Goal: Transaction & Acquisition: Purchase product/service

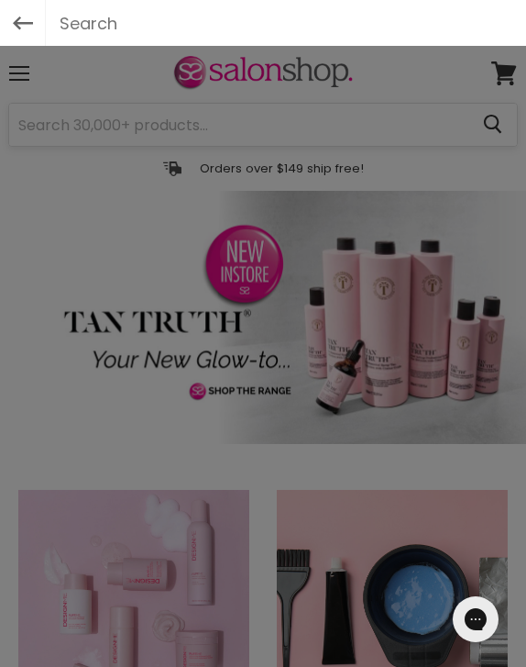
click at [90, 131] on div at bounding box center [263, 333] width 526 height 667
click at [70, 180] on div at bounding box center [263, 333] width 526 height 667
click at [92, 220] on div at bounding box center [263, 333] width 526 height 667
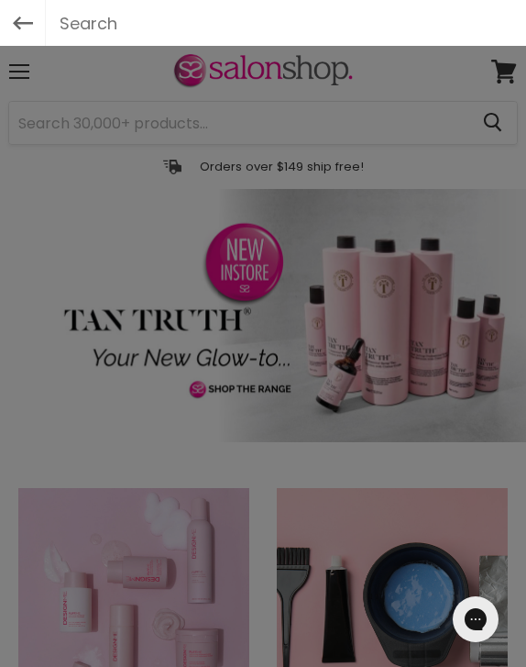
click at [99, 18] on input "text" at bounding box center [263, 23] width 435 height 46
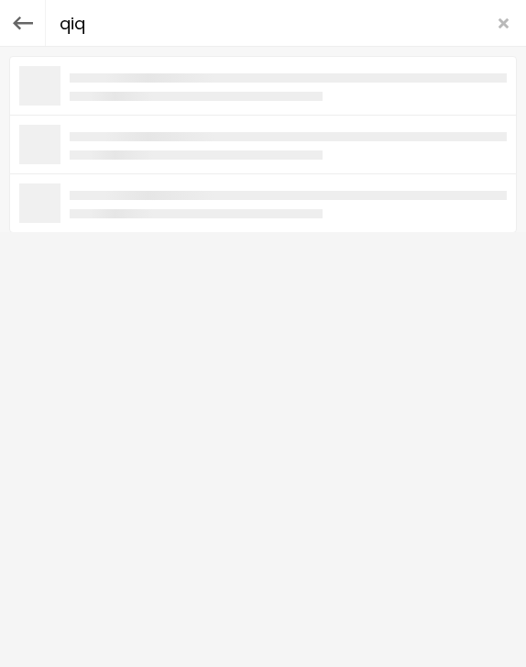
type input "qiqi"
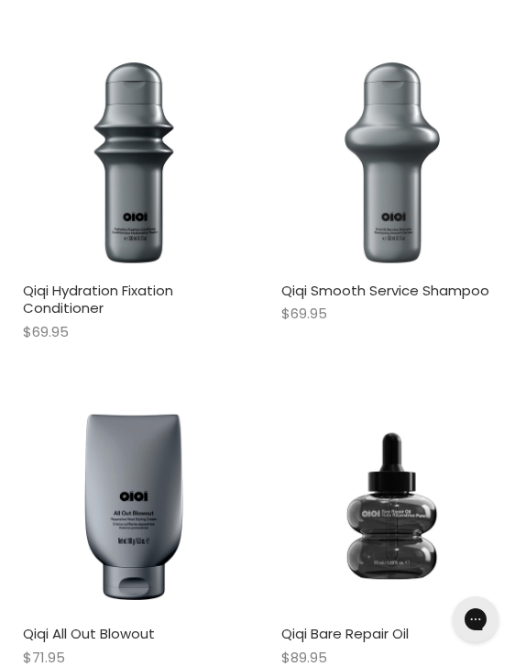
scroll to position [1374, 0]
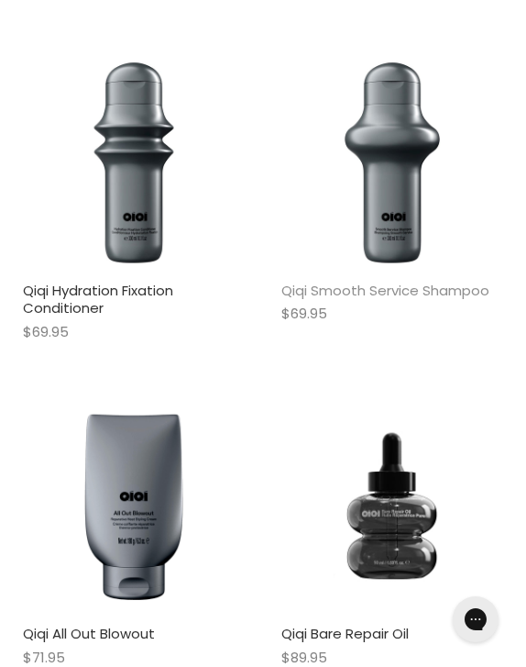
click at [389, 282] on link "Qiqi Smooth Service Shampoo" at bounding box center [386, 290] width 208 height 19
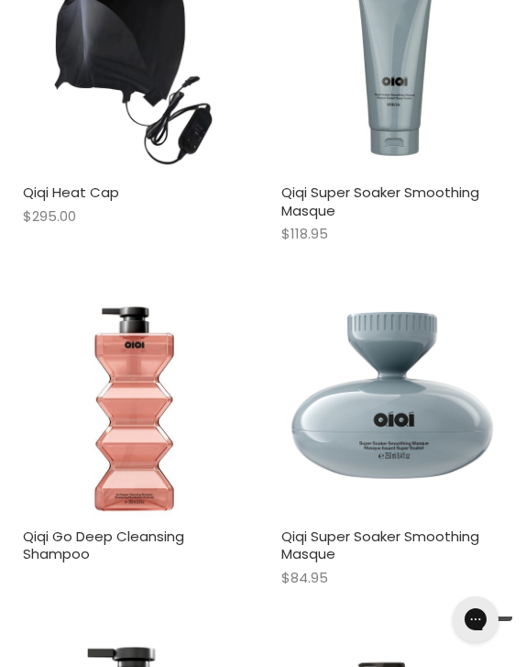
scroll to position [457, 0]
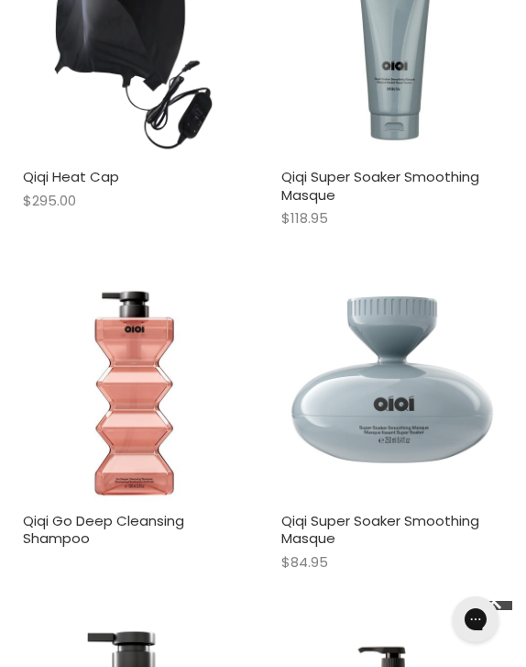
click at [420, 311] on img "Main content" at bounding box center [393, 392] width 222 height 222
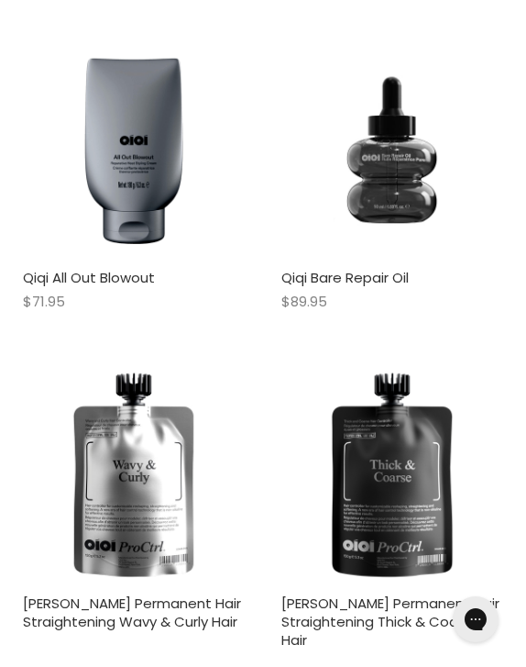
scroll to position [1570, 0]
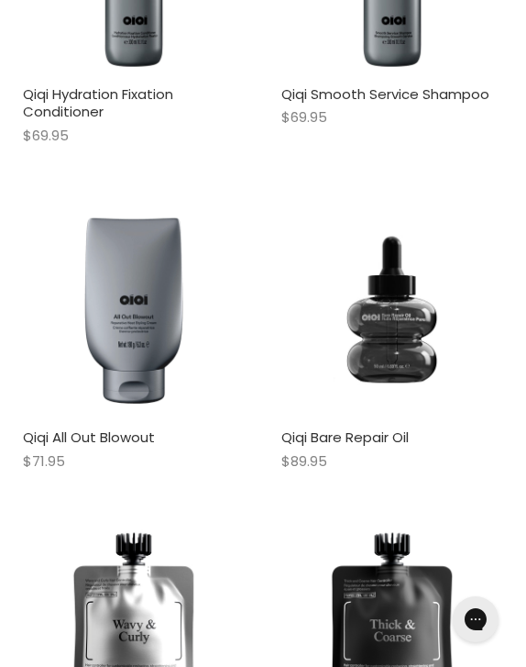
click at [130, 264] on img "Main content" at bounding box center [134, 308] width 222 height 222
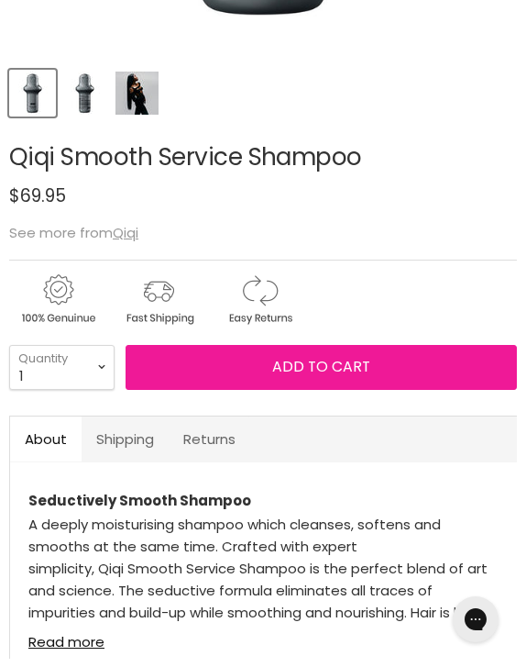
click at [273, 372] on span "Add to cart" at bounding box center [321, 366] width 98 height 21
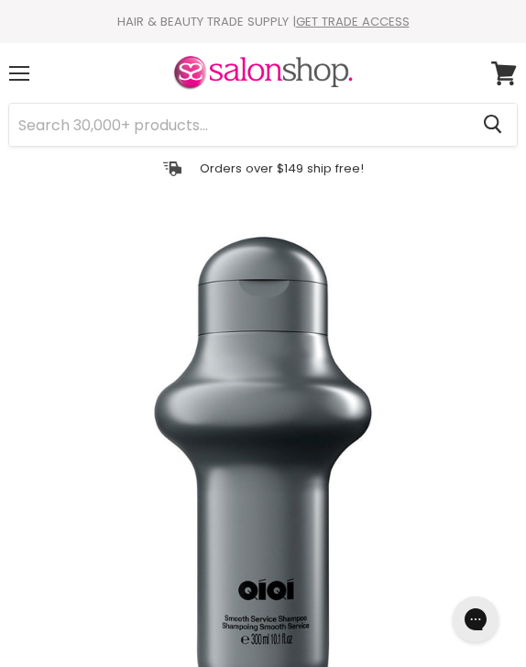
scroll to position [847, 0]
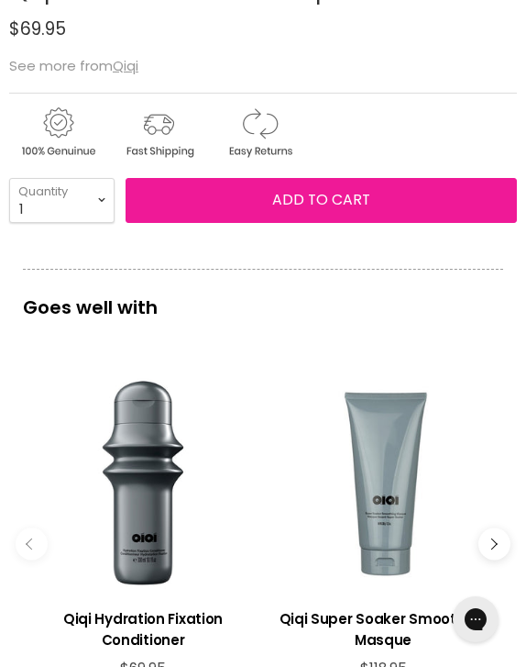
click at [317, 200] on span "Add to cart" at bounding box center [321, 199] width 98 height 21
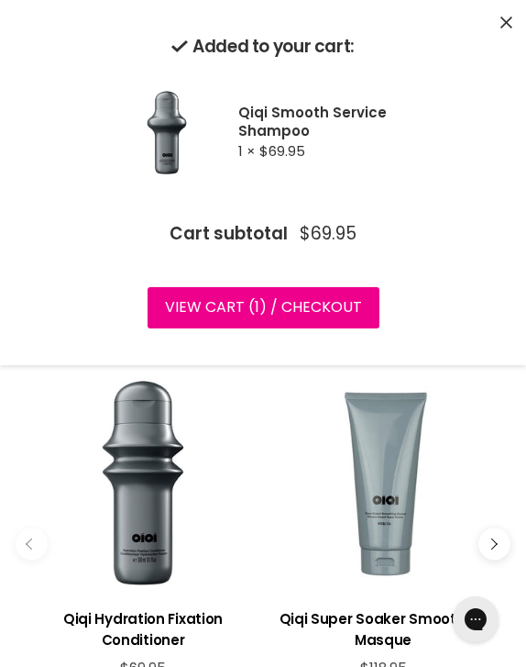
click at [498, 26] on div "Added to your cart: Qiqi Smooth Service Shampoo 1 × $69.95 Cart subtotal $69.95…" at bounding box center [263, 182] width 490 height 328
click at [508, 19] on icon "Close" at bounding box center [507, 23] width 12 height 12
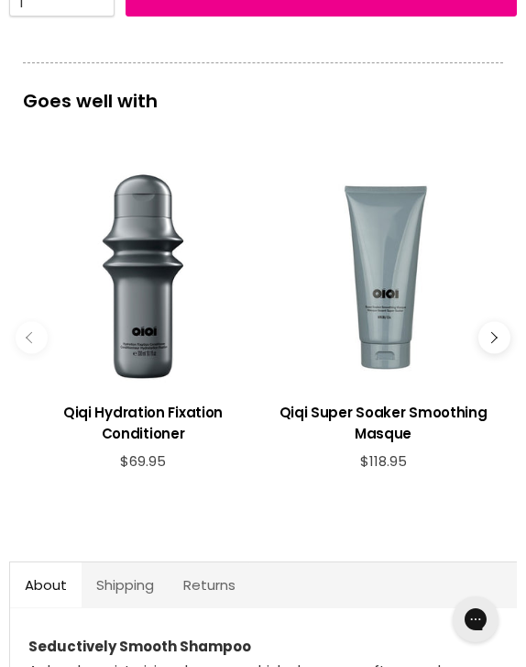
scroll to position [1071, 0]
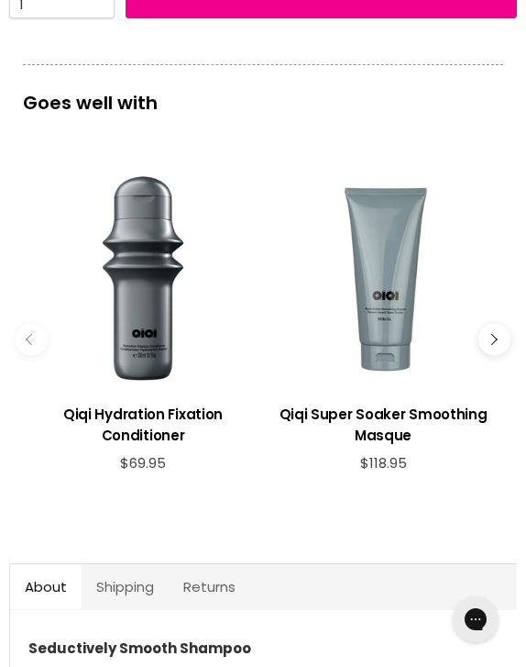
click at [501, 327] on div "imageUrl Qiqi Hydration Fixation Conditioner $69.95 imageUrl Qiqi Super Soaker …" at bounding box center [263, 339] width 481 height 396
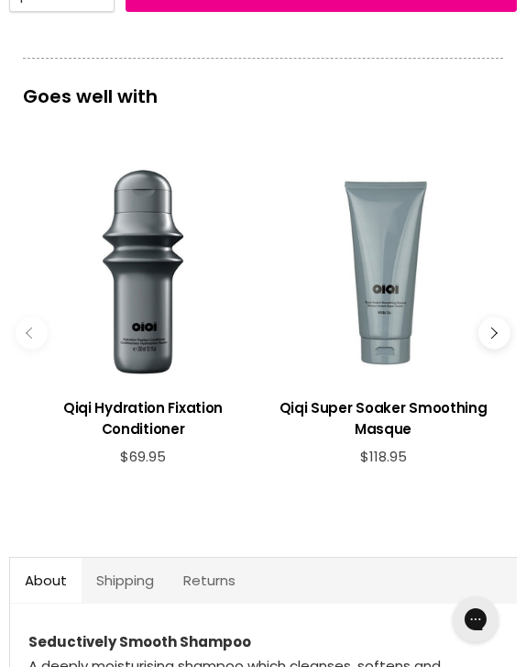
scroll to position [1061, 1]
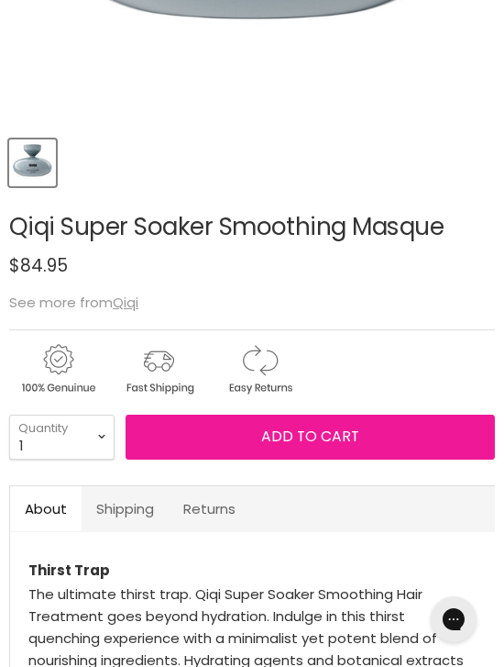
click at [296, 447] on span "Add to cart" at bounding box center [310, 436] width 98 height 21
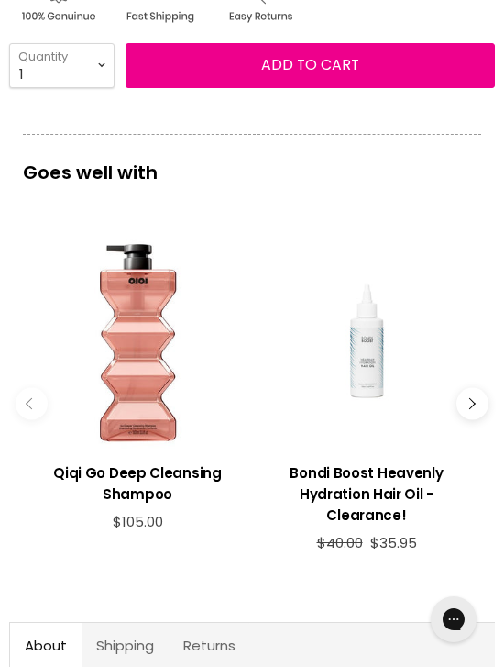
scroll to position [951, 0]
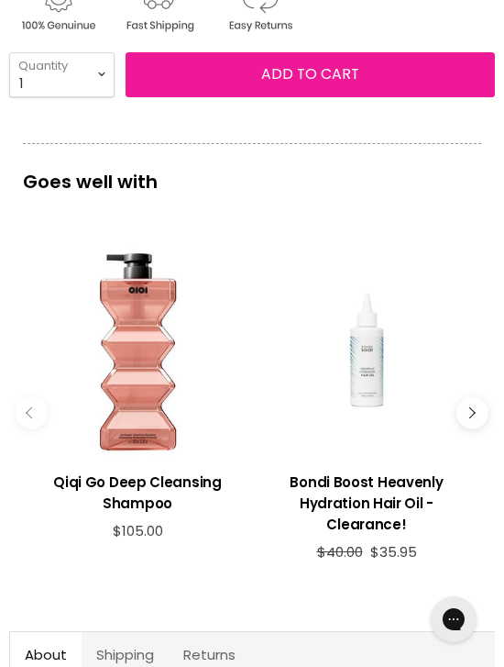
click at [294, 84] on span "Add to cart" at bounding box center [310, 73] width 98 height 21
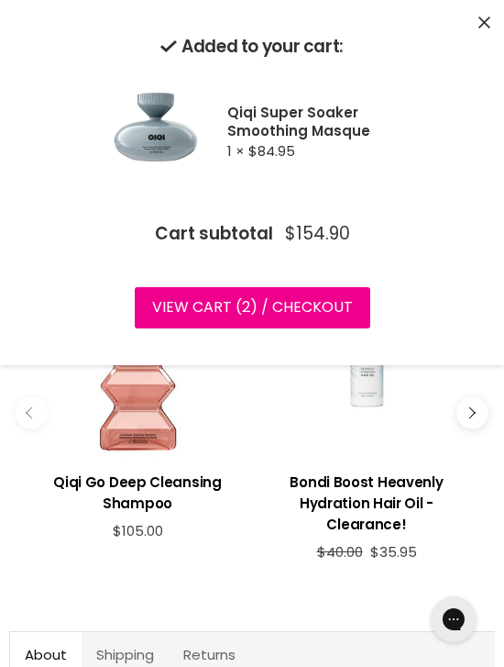
click at [492, 24] on div "Added to your cart: Qiqi Super Soaker Smoothing Masque 1 × $84.95 Cart subtotal…" at bounding box center [252, 182] width 504 height 365
click at [492, 23] on div "Added to your cart: Qiqi Super Soaker Smoothing Masque 1 × $84.95 Cart subtotal…" at bounding box center [252, 182] width 504 height 365
click at [485, 22] on icon "Close" at bounding box center [485, 23] width 12 height 12
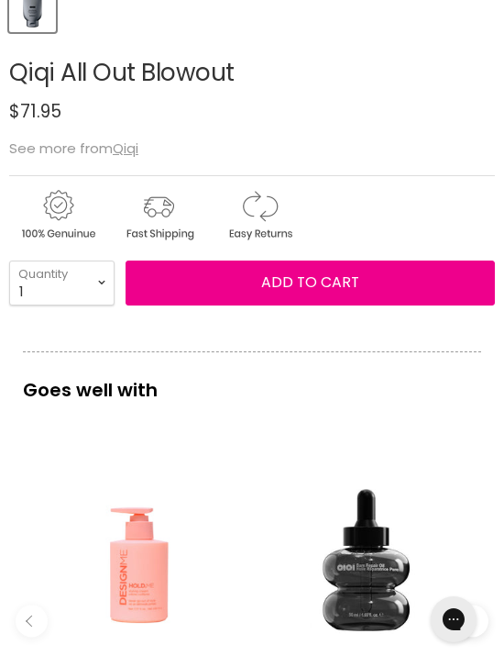
scroll to position [754, 0]
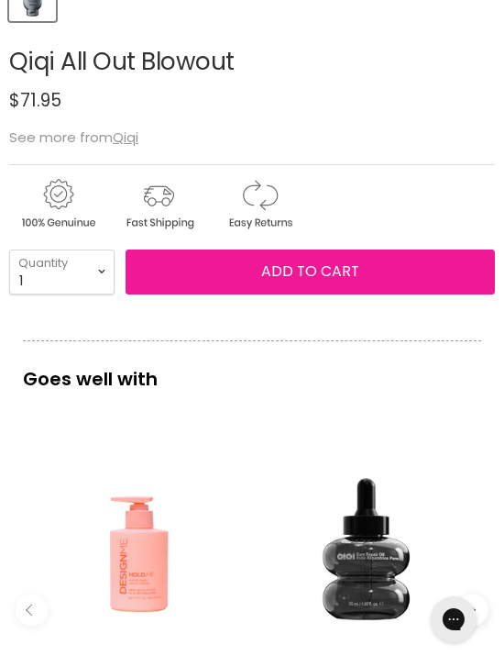
click at [305, 282] on span "Add to cart" at bounding box center [310, 270] width 98 height 21
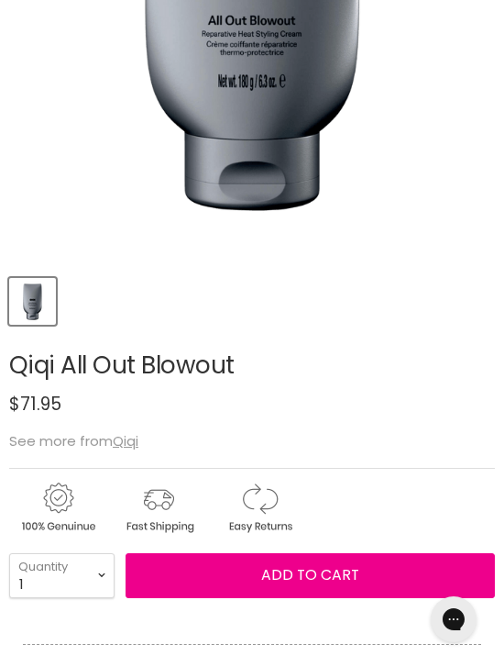
scroll to position [515, 0]
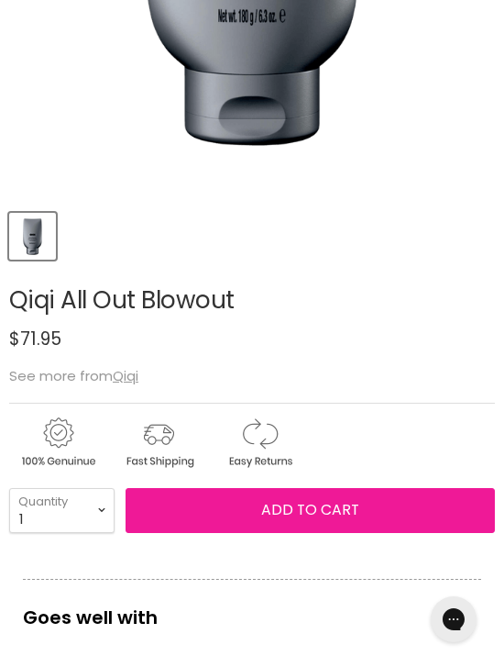
click at [257, 532] on button "Add to cart" at bounding box center [311, 510] width 370 height 44
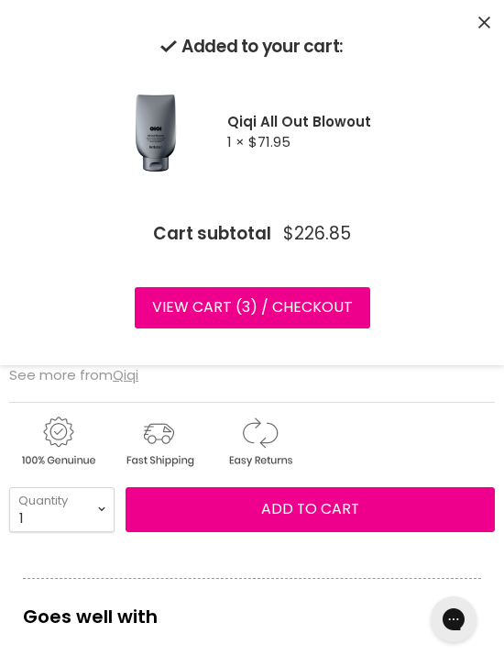
scroll to position [0, 0]
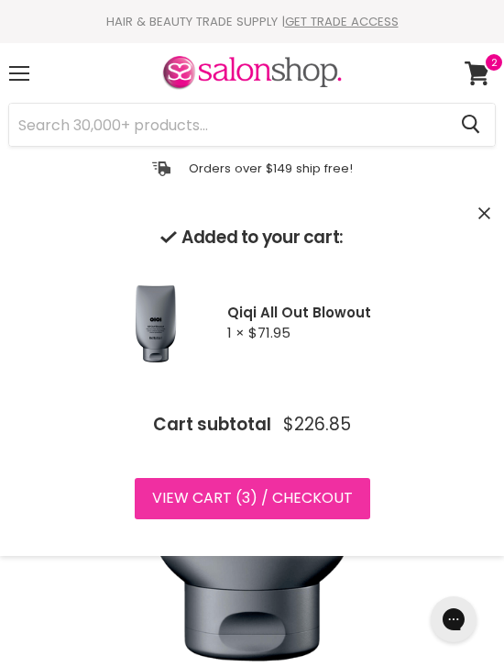
click at [248, 498] on span "3" at bounding box center [246, 497] width 8 height 21
